Goal: Task Accomplishment & Management: Use online tool/utility

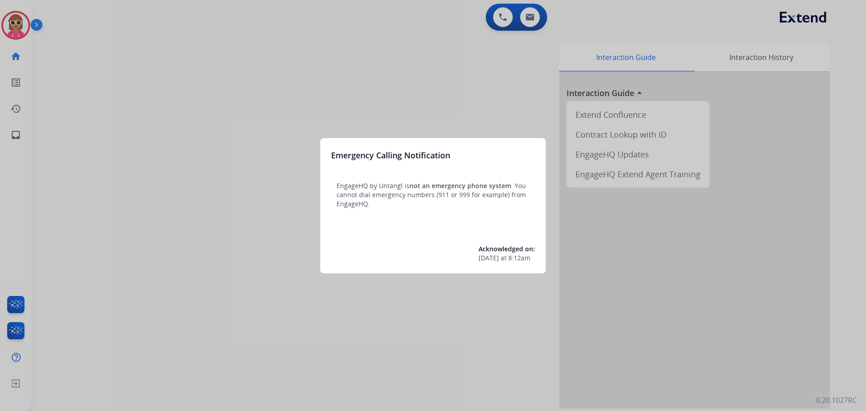
click at [156, 260] on div at bounding box center [433, 205] width 866 height 411
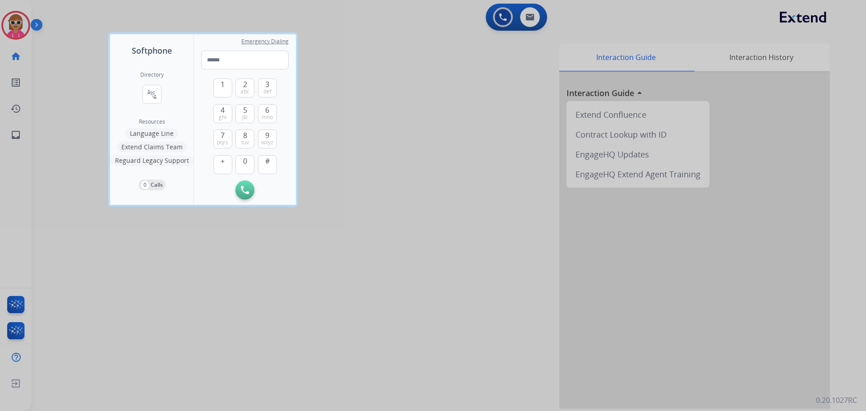
click at [34, 49] on div at bounding box center [433, 205] width 866 height 411
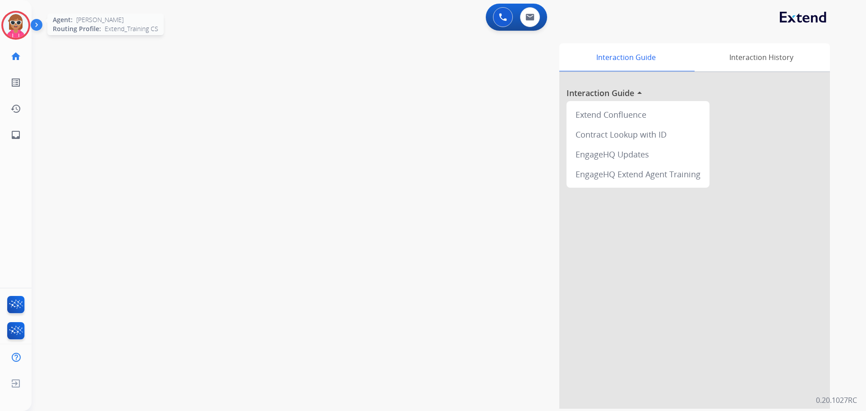
click at [21, 24] on img at bounding box center [15, 25] width 25 height 25
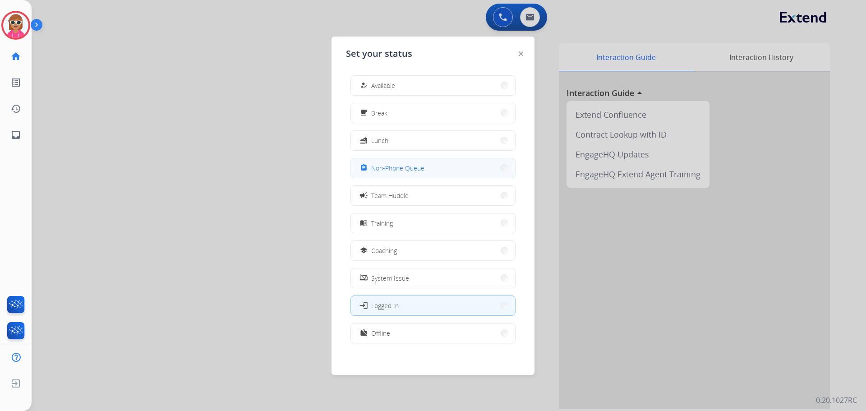
click at [356, 168] on button "assignment Non-Phone Queue" at bounding box center [433, 167] width 164 height 19
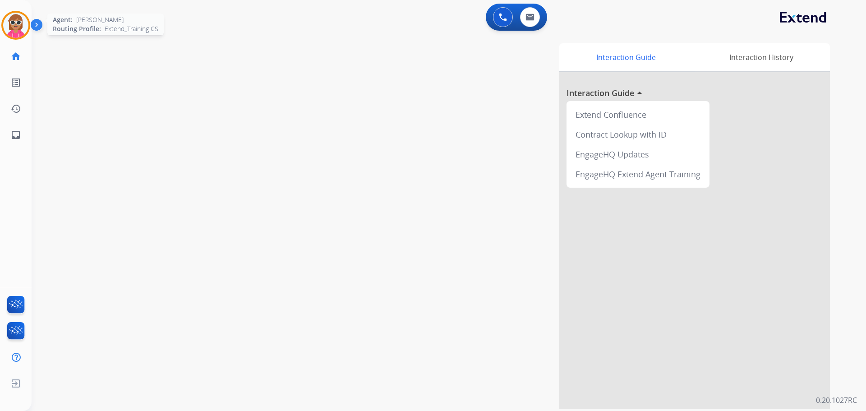
drag, startPoint x: 13, startPoint y: 23, endPoint x: 23, endPoint y: 25, distance: 11.1
click at [12, 23] on img at bounding box center [15, 25] width 25 height 25
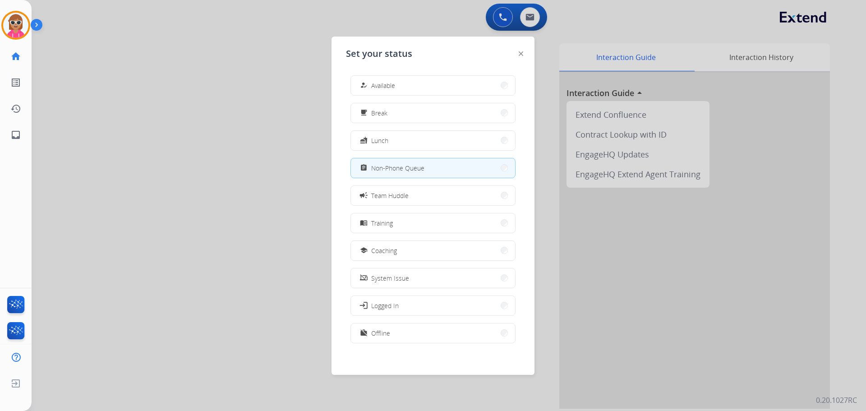
click at [148, 101] on div at bounding box center [433, 205] width 866 height 411
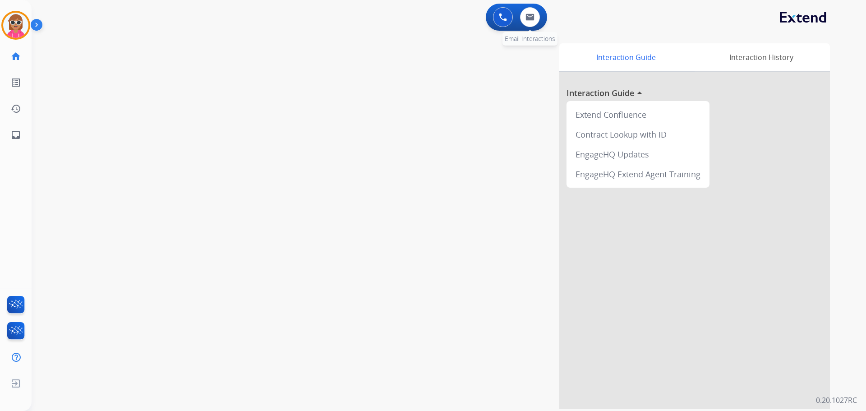
click at [542, 20] on div "0 Email Interactions" at bounding box center [529, 17] width 27 height 20
click at [540, 20] on div "0 Email Interactions" at bounding box center [529, 17] width 27 height 20
click at [533, 11] on button at bounding box center [530, 17] width 20 height 20
select select "**********"
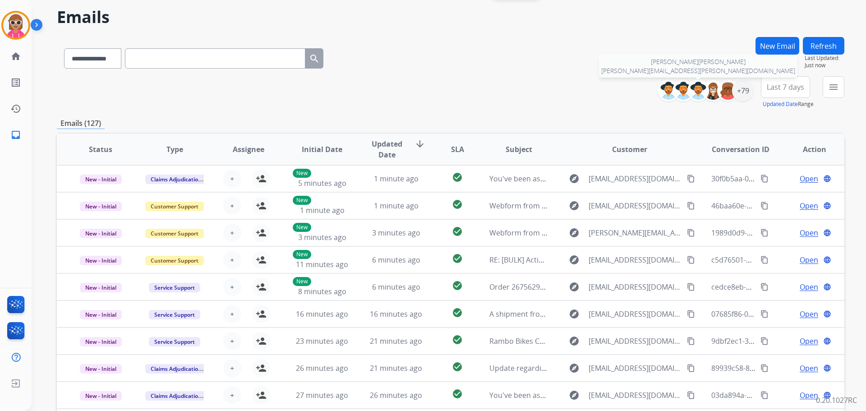
scroll to position [12, 0]
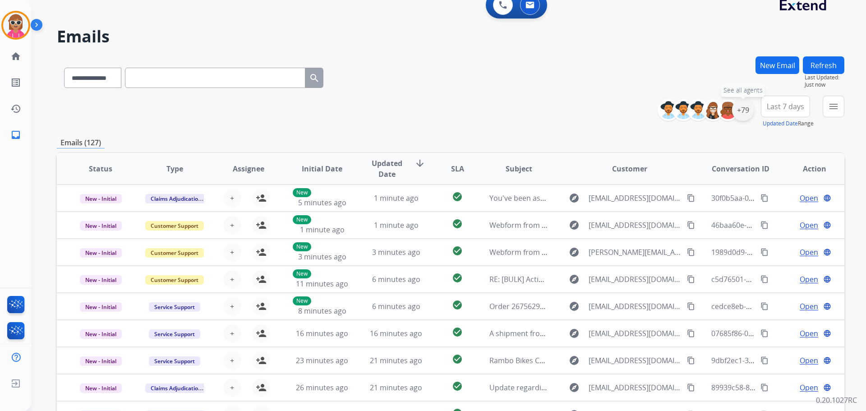
click at [748, 108] on div "+79" at bounding box center [743, 110] width 22 height 22
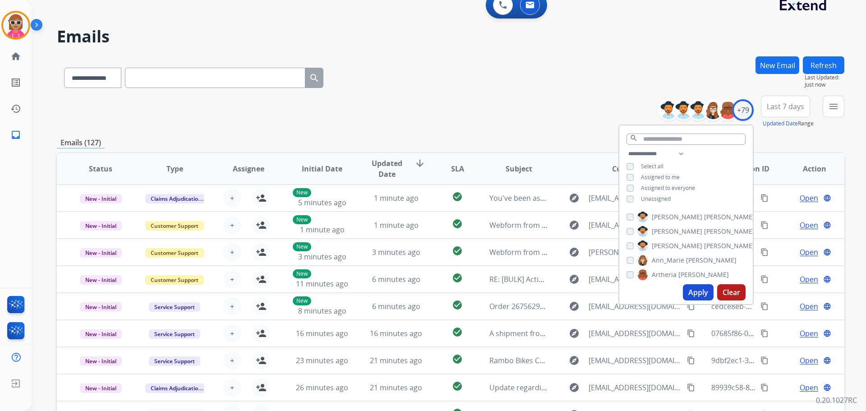
click at [664, 176] on span "Assigned to me" at bounding box center [660, 177] width 39 height 8
click at [699, 286] on button "Apply" at bounding box center [698, 292] width 31 height 16
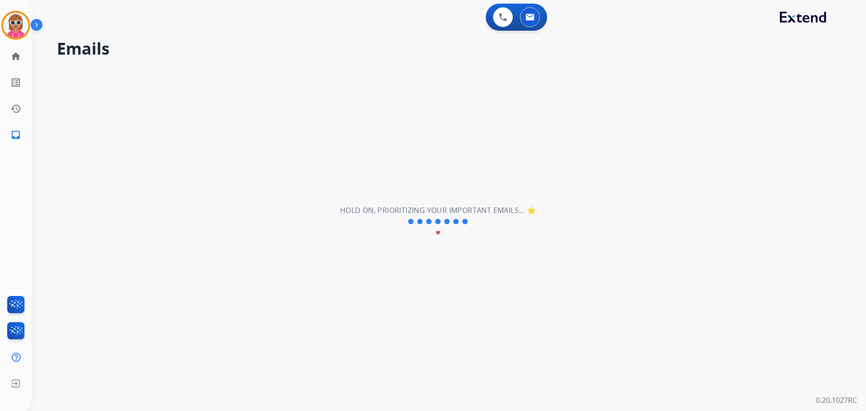
scroll to position [0, 0]
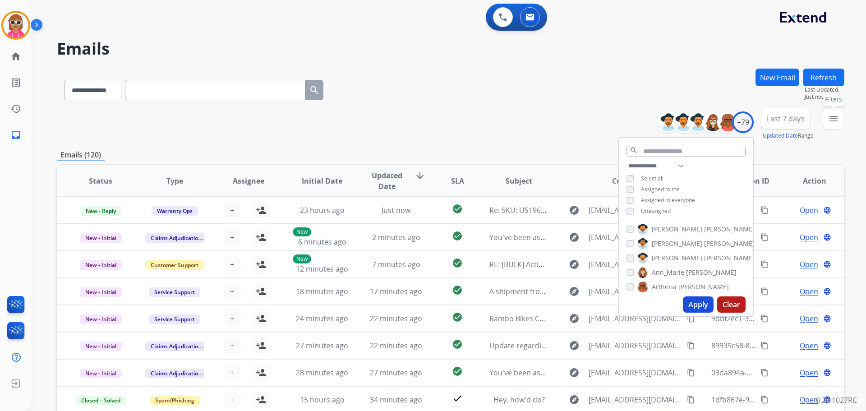
click at [830, 115] on mat-icon "menu" at bounding box center [833, 118] width 11 height 11
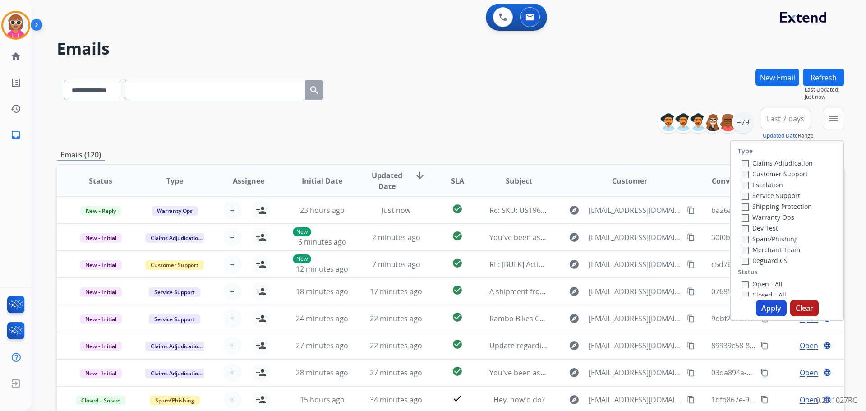
click at [767, 172] on label "Customer Support" at bounding box center [774, 174] width 66 height 9
click at [763, 202] on label "Shipping Protection" at bounding box center [776, 206] width 70 height 9
click at [758, 261] on label "Reguard CS" at bounding box center [764, 260] width 46 height 9
click at [753, 280] on label "Open - All" at bounding box center [761, 284] width 41 height 9
click at [757, 310] on button "Apply" at bounding box center [771, 308] width 31 height 16
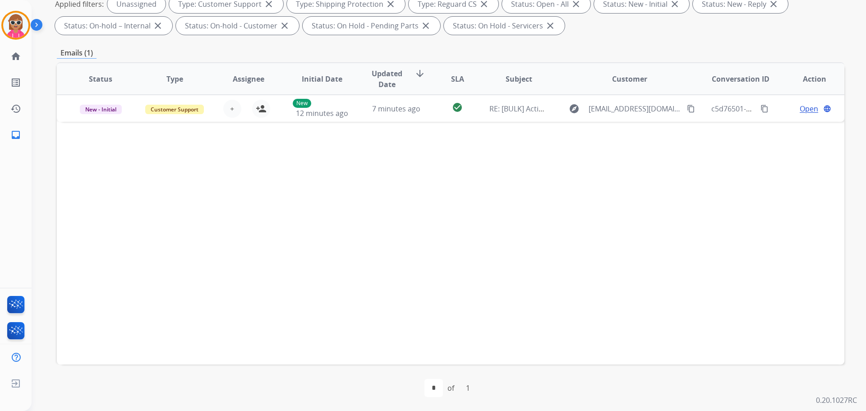
scroll to position [146, 0]
